Goal: Information Seeking & Learning: Learn about a topic

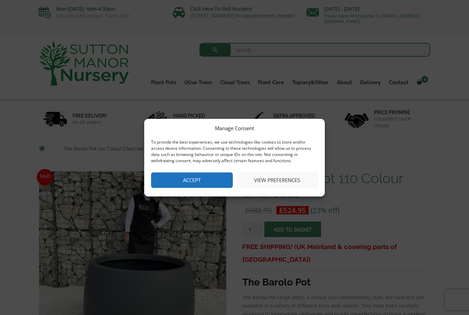
click at [209, 178] on button "Accept" at bounding box center [192, 179] width 82 height 15
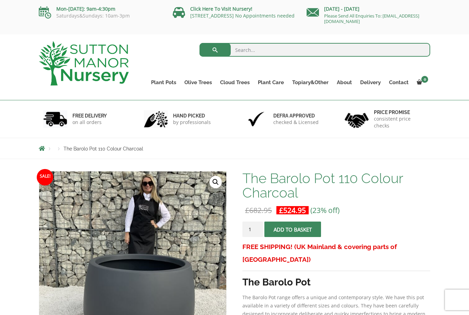
click at [0, 0] on link "Ilex Crenata Cloud Trees" at bounding box center [0, 0] width 0 height 0
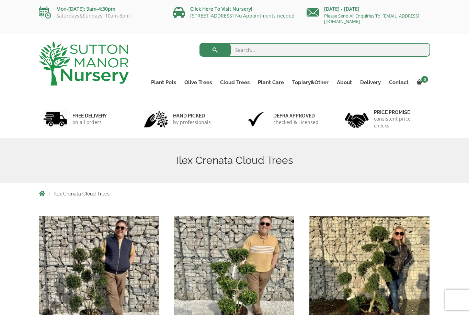
click at [0, 0] on link "Castlewellan" at bounding box center [0, 0] width 0 height 0
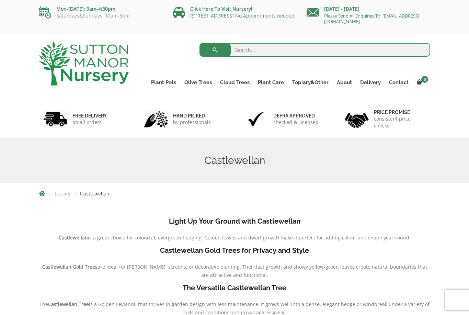
click at [0, 0] on link "Bay Trees (Laurus Nobilis)" at bounding box center [0, 0] width 0 height 0
click at [0, 0] on link "Gnarled Olive Trees XXL" at bounding box center [0, 0] width 0 height 0
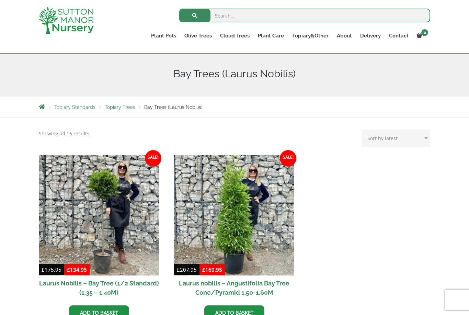
scroll to position [74, 0]
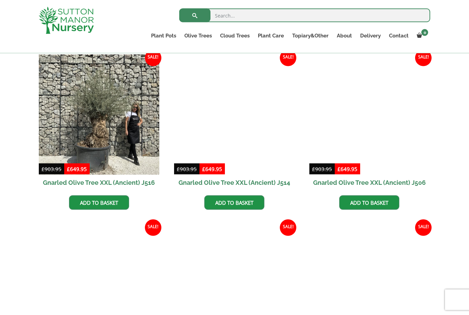
scroll to position [854, 0]
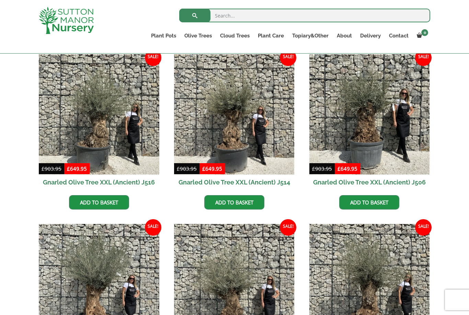
click at [0, 0] on link "Gnarled Olive Trees" at bounding box center [0, 0] width 0 height 0
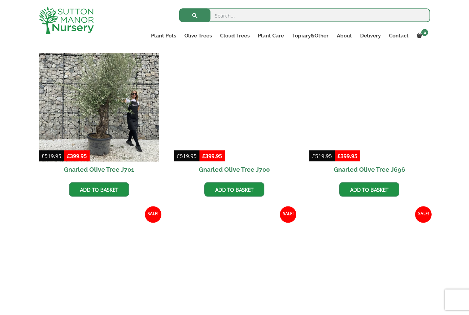
scroll to position [358, 0]
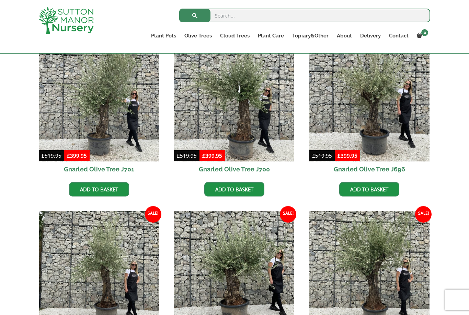
click at [0, 0] on link "Gnarled Plateau Olive Tree XL" at bounding box center [0, 0] width 0 height 0
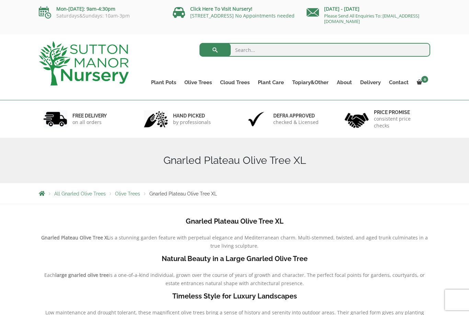
click at [0, 0] on link "Gnarled Multi Stem Olives" at bounding box center [0, 0] width 0 height 0
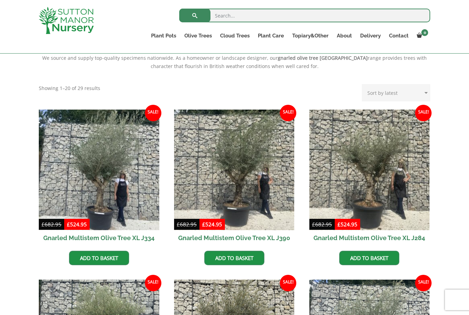
scroll to position [242, 0]
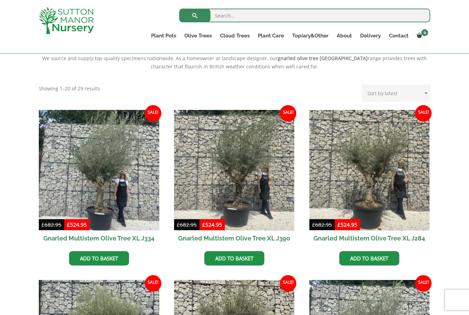
click at [0, 0] on link "Ligustrum Pom Poms" at bounding box center [0, 0] width 0 height 0
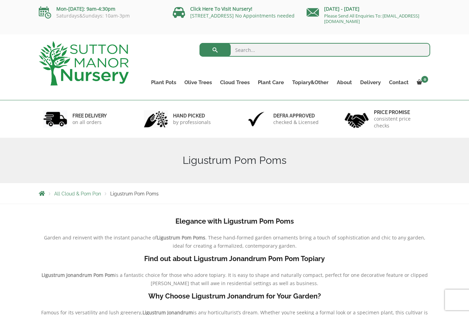
click at [0, 0] on link "Castlewellan" at bounding box center [0, 0] width 0 height 0
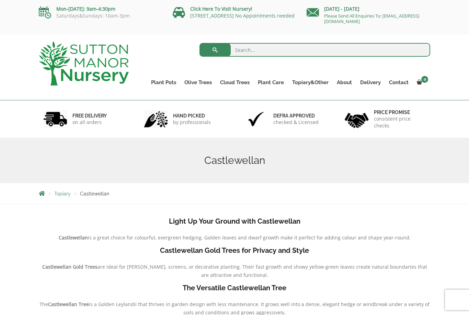
click at [0, 0] on link "Palm Trees" at bounding box center [0, 0] width 0 height 0
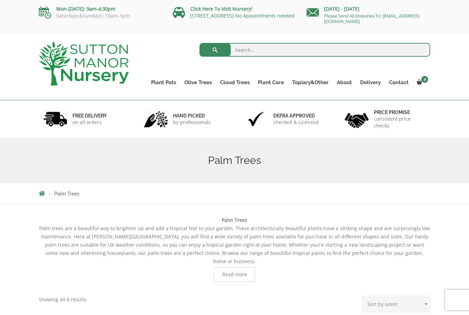
click at [0, 0] on link "Ilex Crenata" at bounding box center [0, 0] width 0 height 0
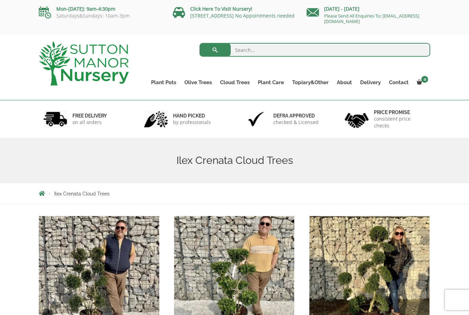
click at [0, 0] on link "Laurus Nobilis Bay Trees" at bounding box center [0, 0] width 0 height 0
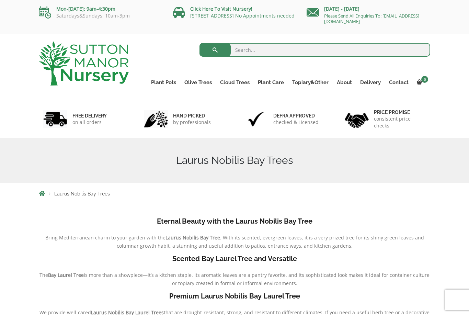
click at [0, 0] on link "Ligustrums" at bounding box center [0, 0] width 0 height 0
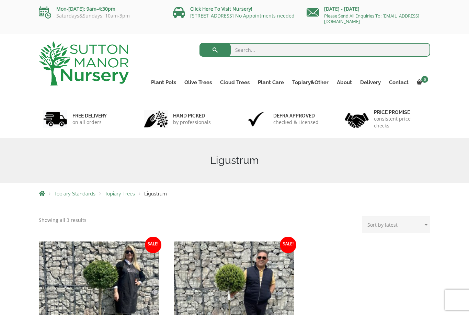
click at [0, 0] on link "Taxus Baccata (Yew)" at bounding box center [0, 0] width 0 height 0
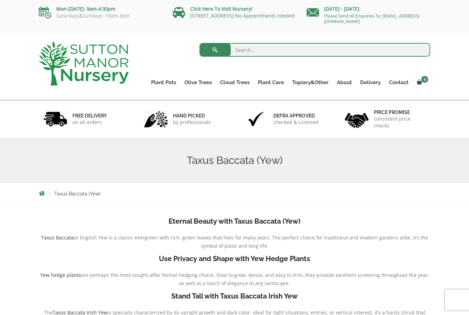
click at [0, 0] on link "Castlewellan (Cupressus)" at bounding box center [0, 0] width 0 height 0
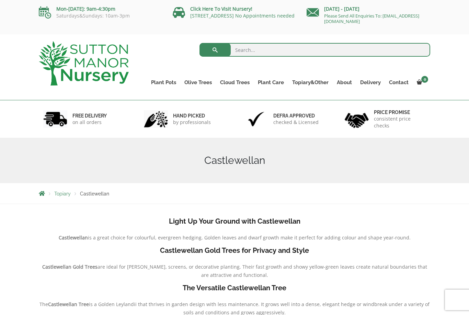
click at [0, 0] on link "Acers" at bounding box center [0, 0] width 0 height 0
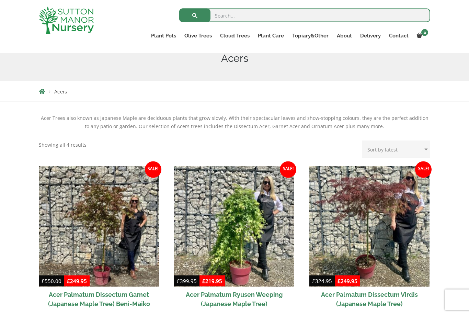
scroll to position [90, 0]
click at [0, 0] on link "Vietnamese Pots" at bounding box center [0, 0] width 0 height 0
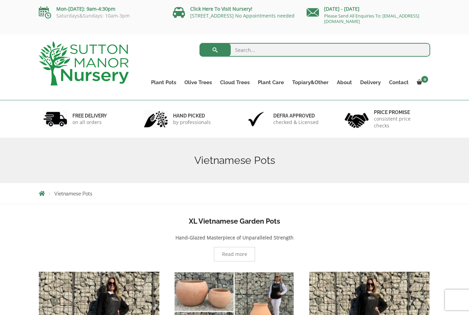
click at [0, 0] on link "Fibre Clay Pots" at bounding box center [0, 0] width 0 height 0
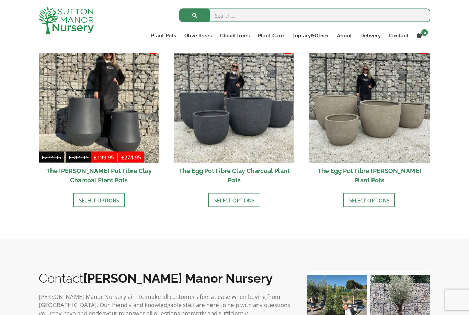
scroll to position [233, 0]
click at [248, 198] on link "Select options" at bounding box center [234, 200] width 52 height 14
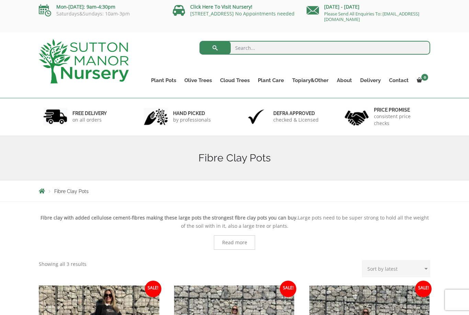
scroll to position [0, 0]
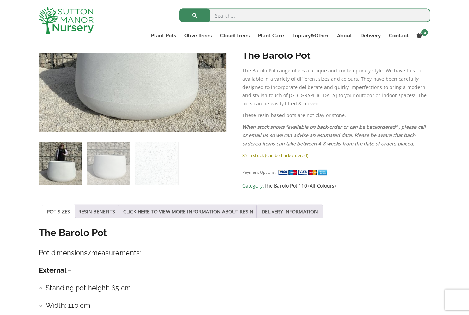
scroll to position [215, 0]
click at [65, 213] on link "POT SIZES" at bounding box center [58, 211] width 23 height 13
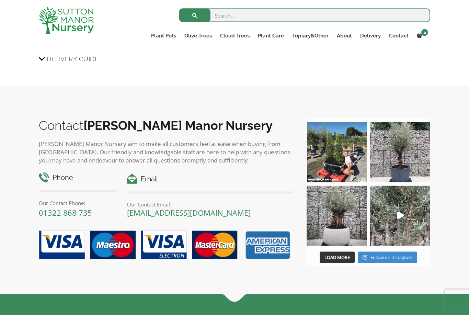
scroll to position [733, 0]
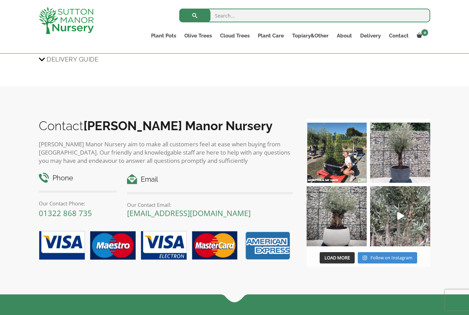
click at [242, 20] on input "search" at bounding box center [304, 16] width 251 height 14
type input "[DOMAIN_NAME]"
click at [199, 20] on button "submit" at bounding box center [194, 16] width 31 height 14
